Goal: Transaction & Acquisition: Purchase product/service

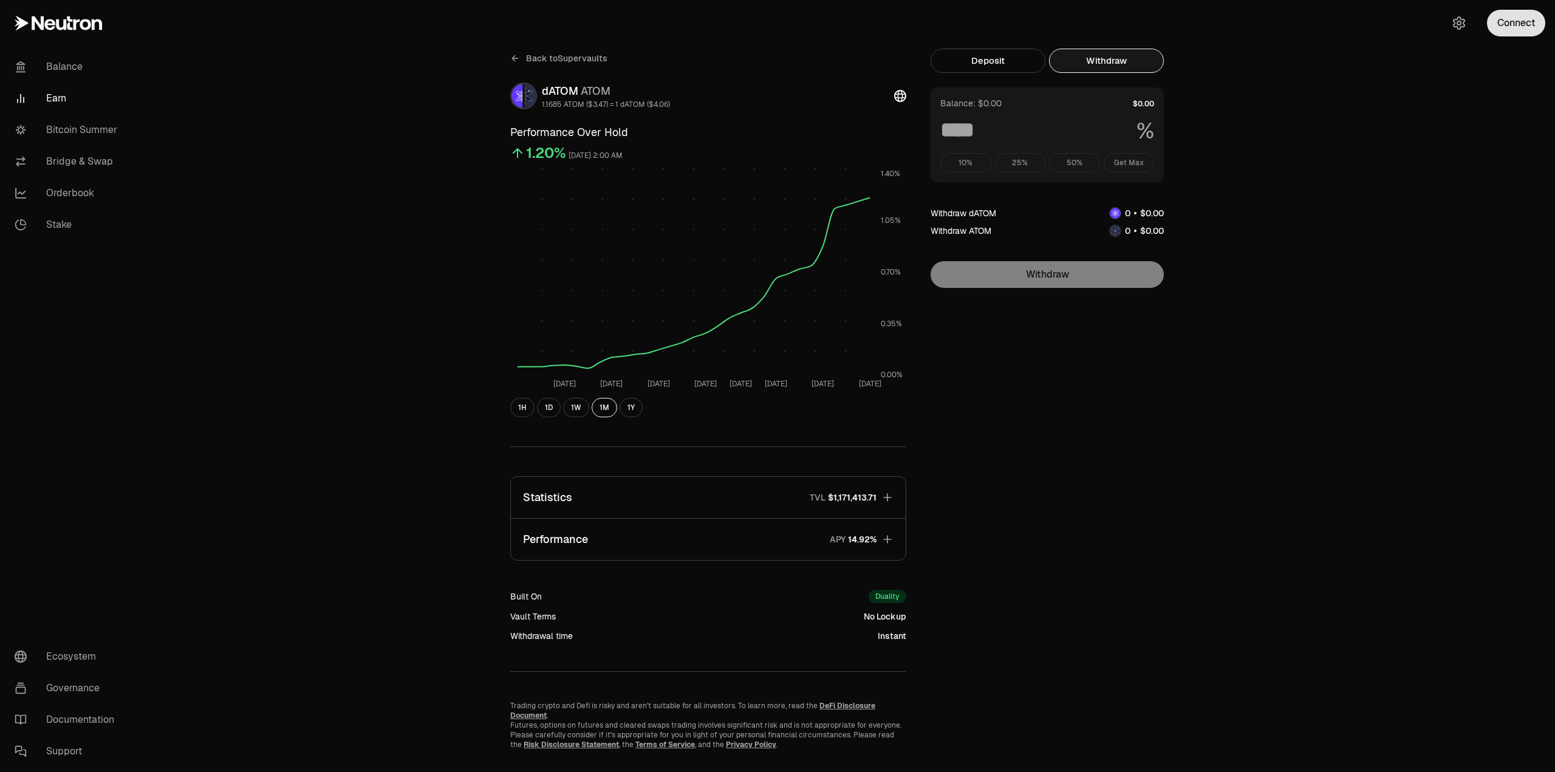
click at [1518, 34] on button "Connect" at bounding box center [1516, 23] width 58 height 27
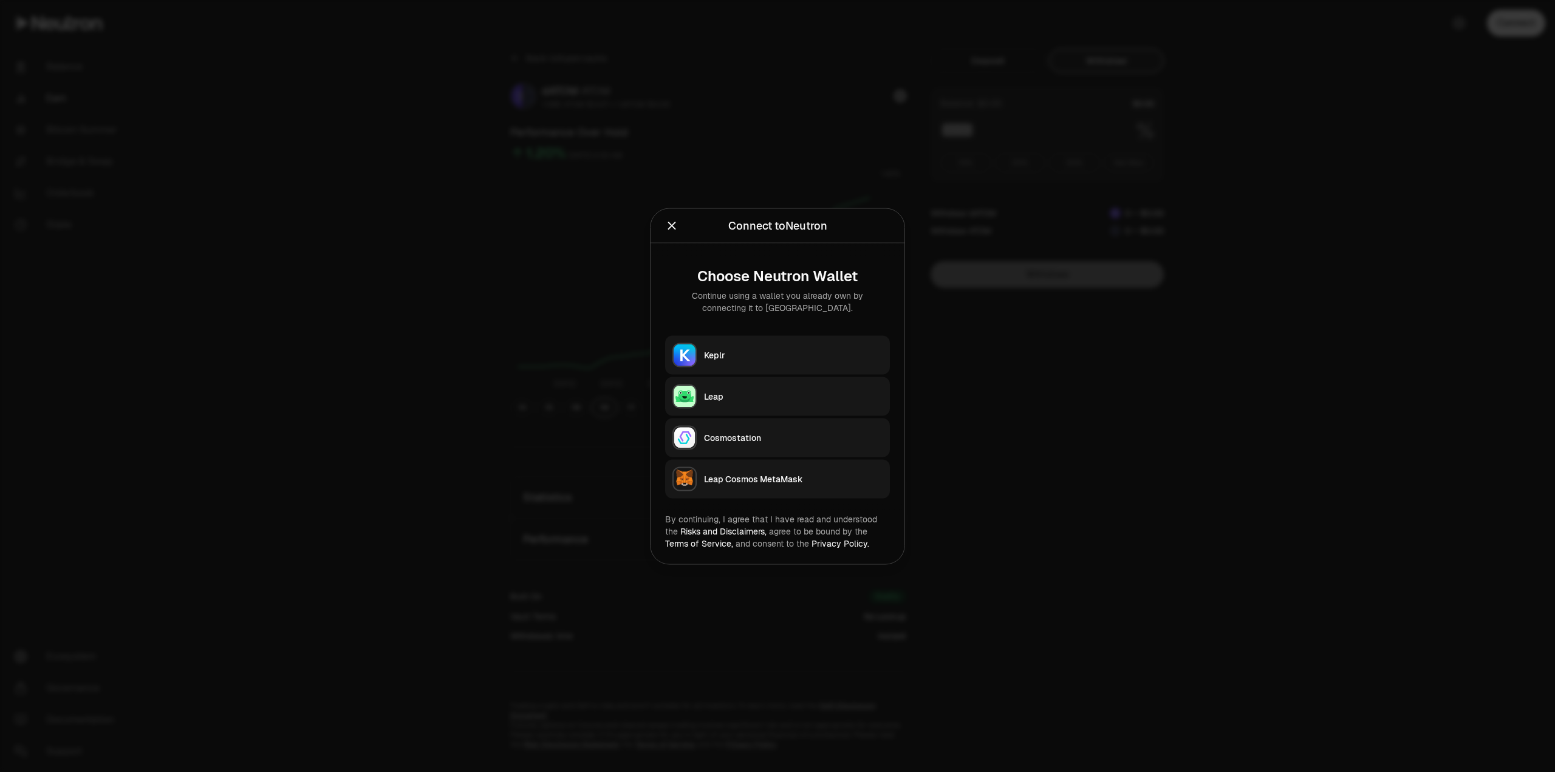
click at [749, 347] on button "Keplr" at bounding box center [777, 354] width 225 height 39
type input "***"
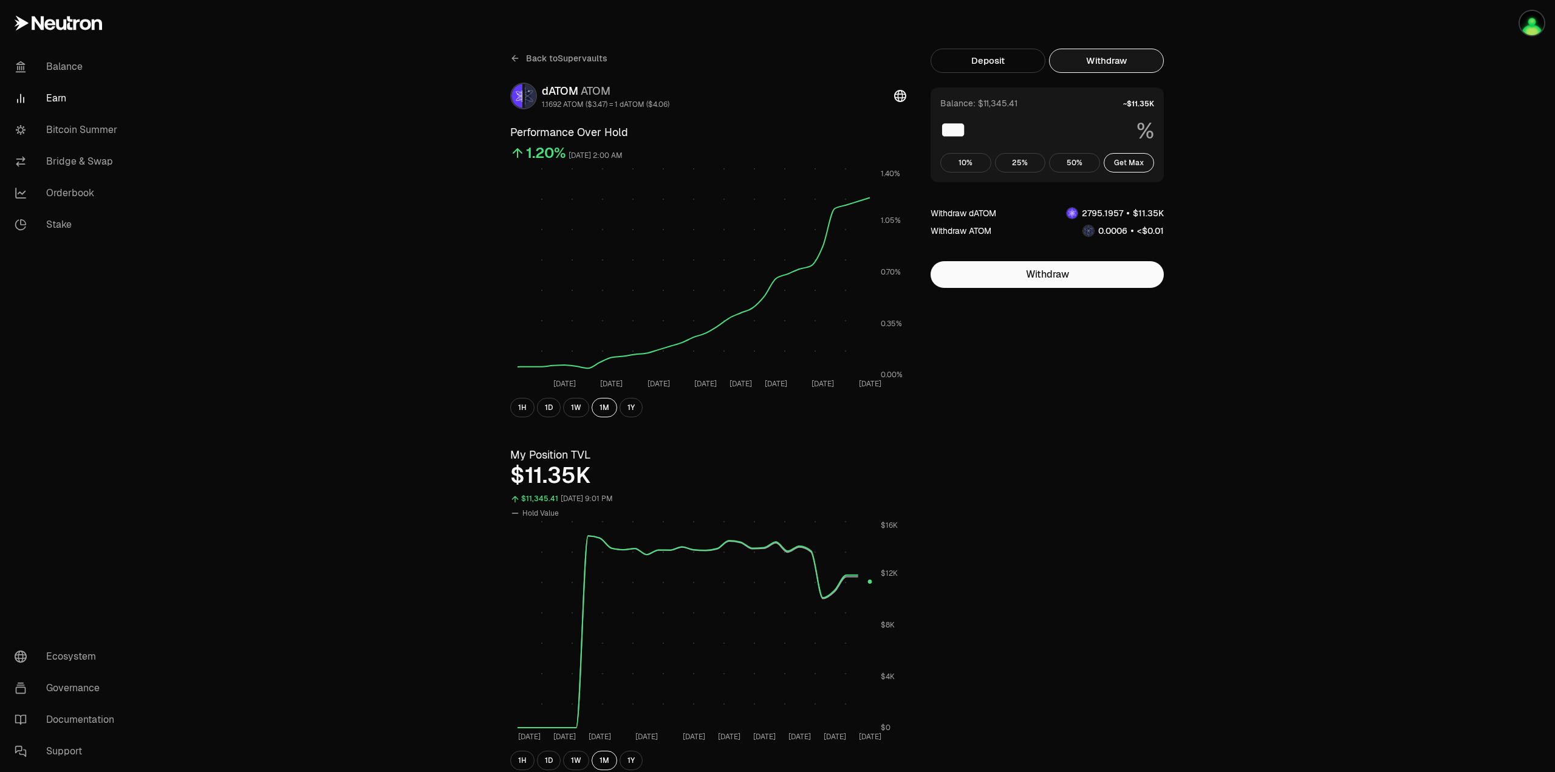
scroll to position [61, 0]
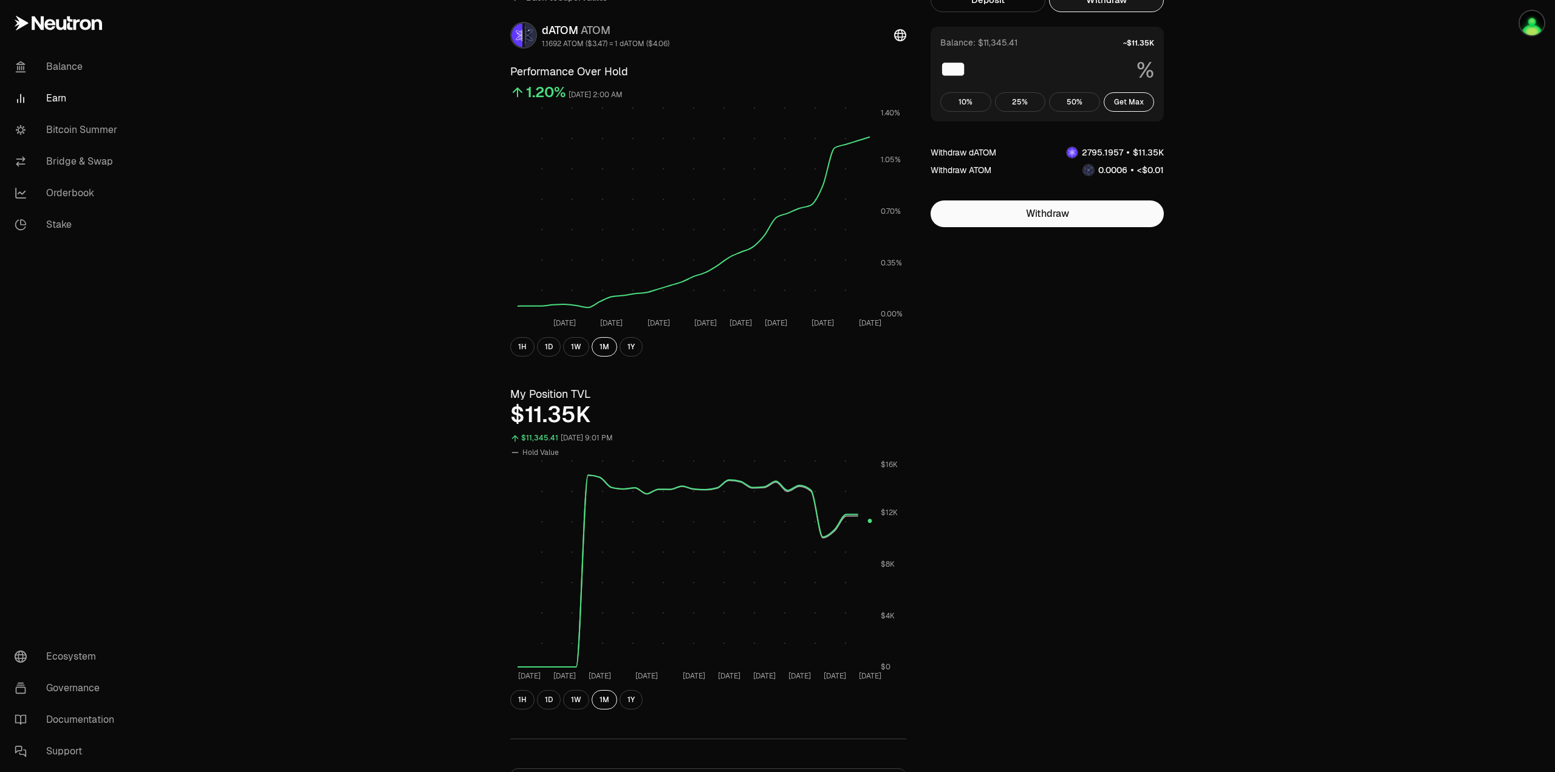
click at [64, 106] on link "Earn" at bounding box center [68, 99] width 126 height 32
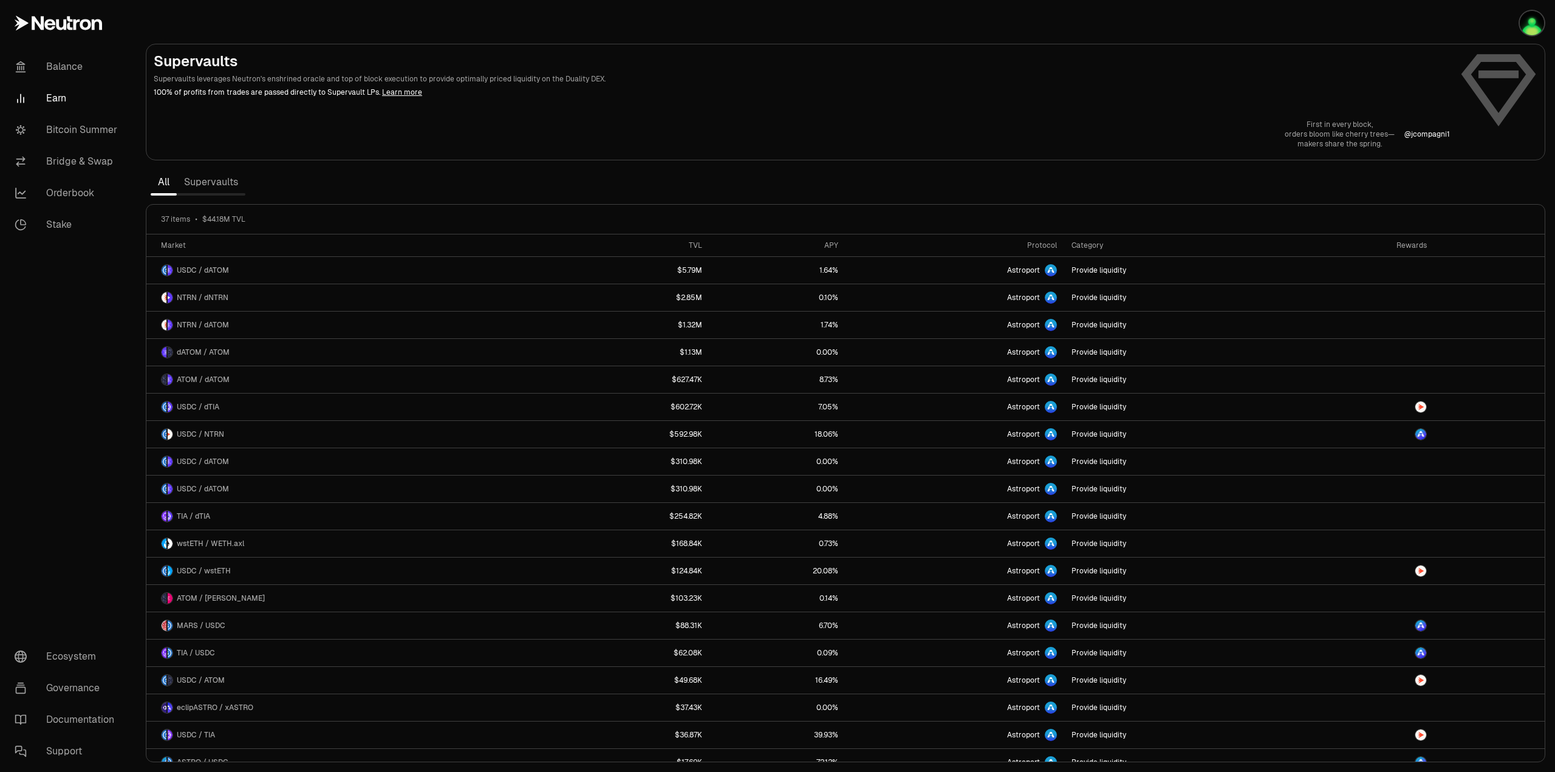
click at [210, 183] on link "Supervaults" at bounding box center [211, 182] width 69 height 24
